Goal: Information Seeking & Learning: Find contact information

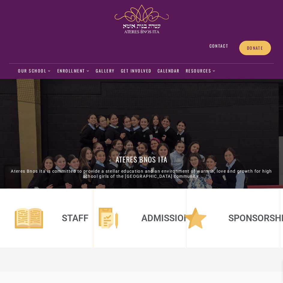
click at [213, 47] on span "Contact" at bounding box center [218, 45] width 19 height 5
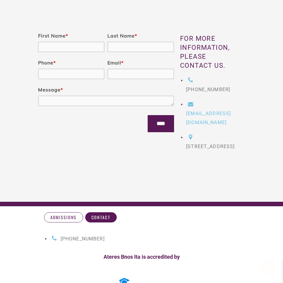
scroll to position [158, 0]
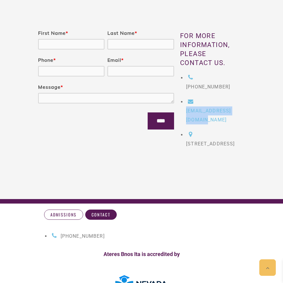
drag, startPoint x: 202, startPoint y: 109, endPoint x: 186, endPoint y: 103, distance: 16.7
click at [186, 103] on li "sschwartz@atereslv.org" at bounding box center [212, 110] width 53 height 27
copy span "sschwartz@atereslv.org"
